Goal: Register for event/course: Sign up to attend an event or enroll in a course

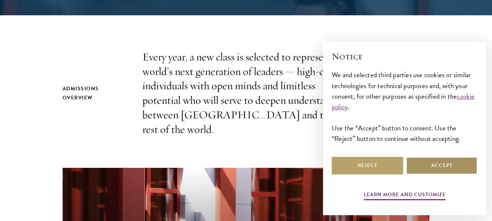
scroll to position [453, 0]
click at [434, 160] on button "Accept" at bounding box center [441, 165] width 71 height 17
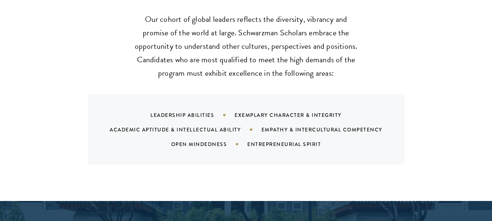
scroll to position [978, 0]
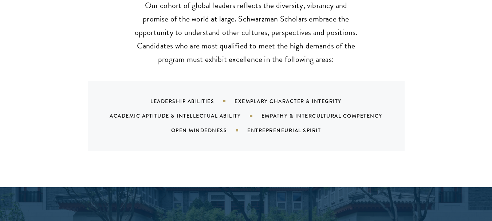
drag, startPoint x: 495, startPoint y: 48, endPoint x: 497, endPoint y: 60, distance: 12.2
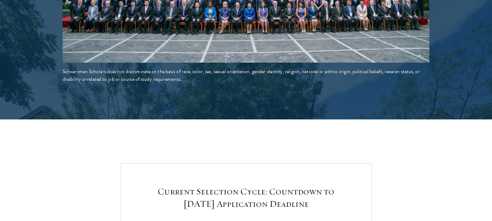
scroll to position [1859, 0]
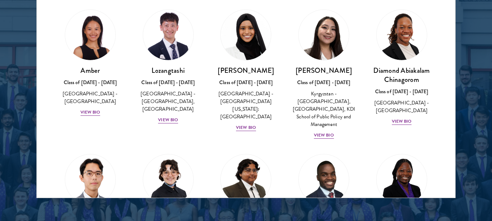
scroll to position [1264, 0]
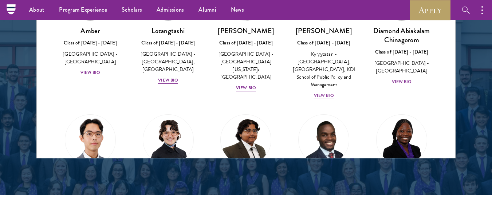
scroll to position [1253, 0]
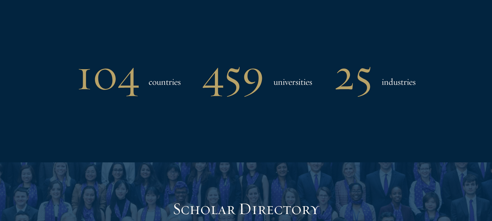
scroll to position [792, 0]
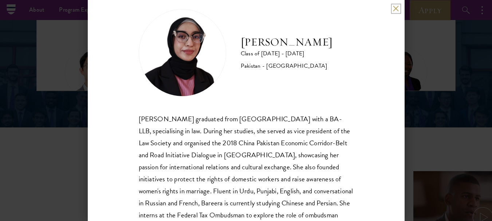
scroll to position [15, 0]
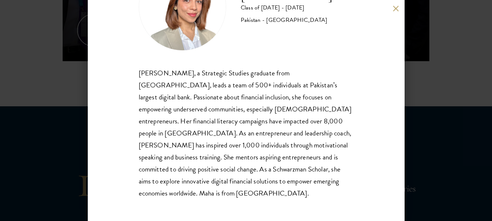
scroll to position [741, 0]
